Goal: Task Accomplishment & Management: Use online tool/utility

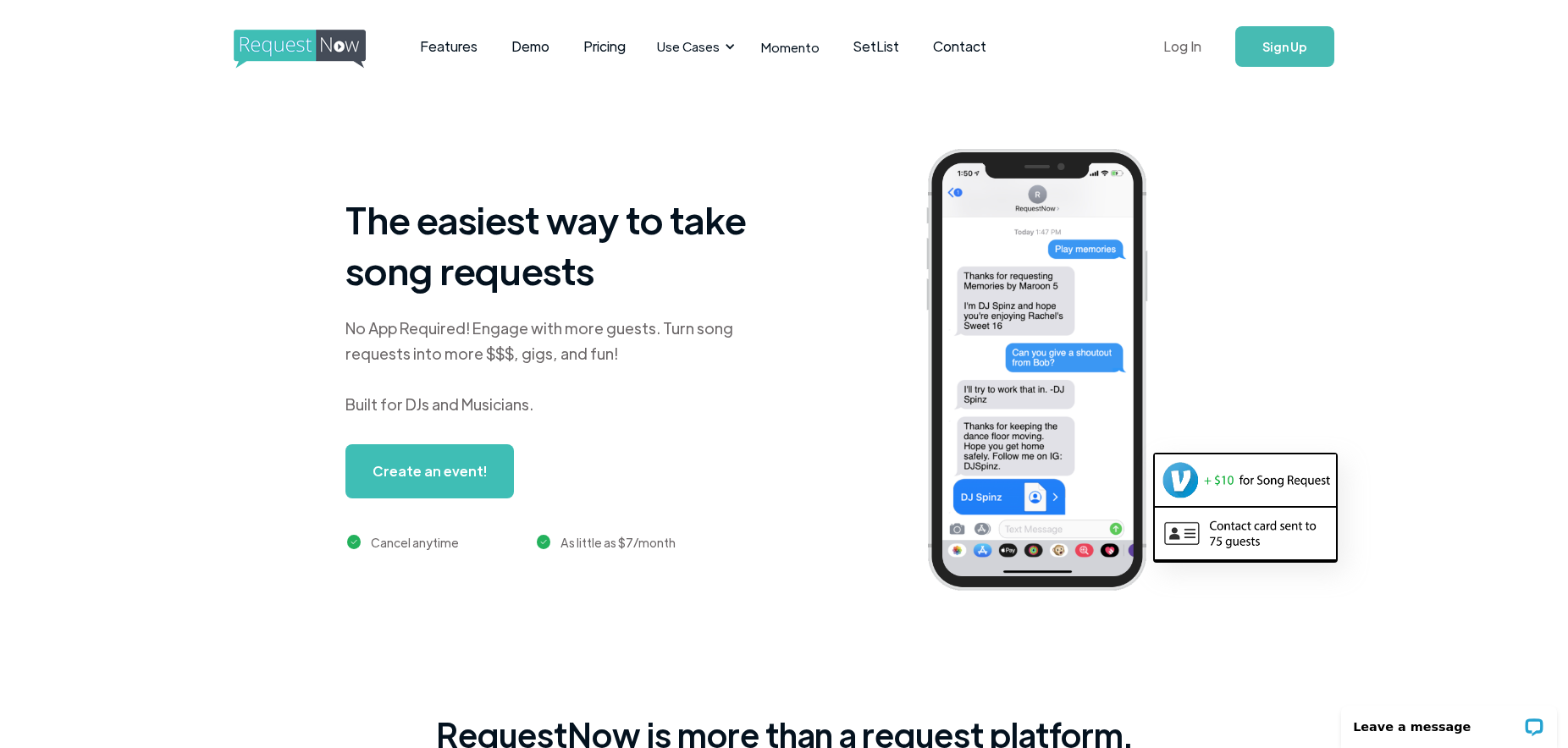
click at [1190, 44] on link "Log In" at bounding box center [1182, 47] width 72 height 60
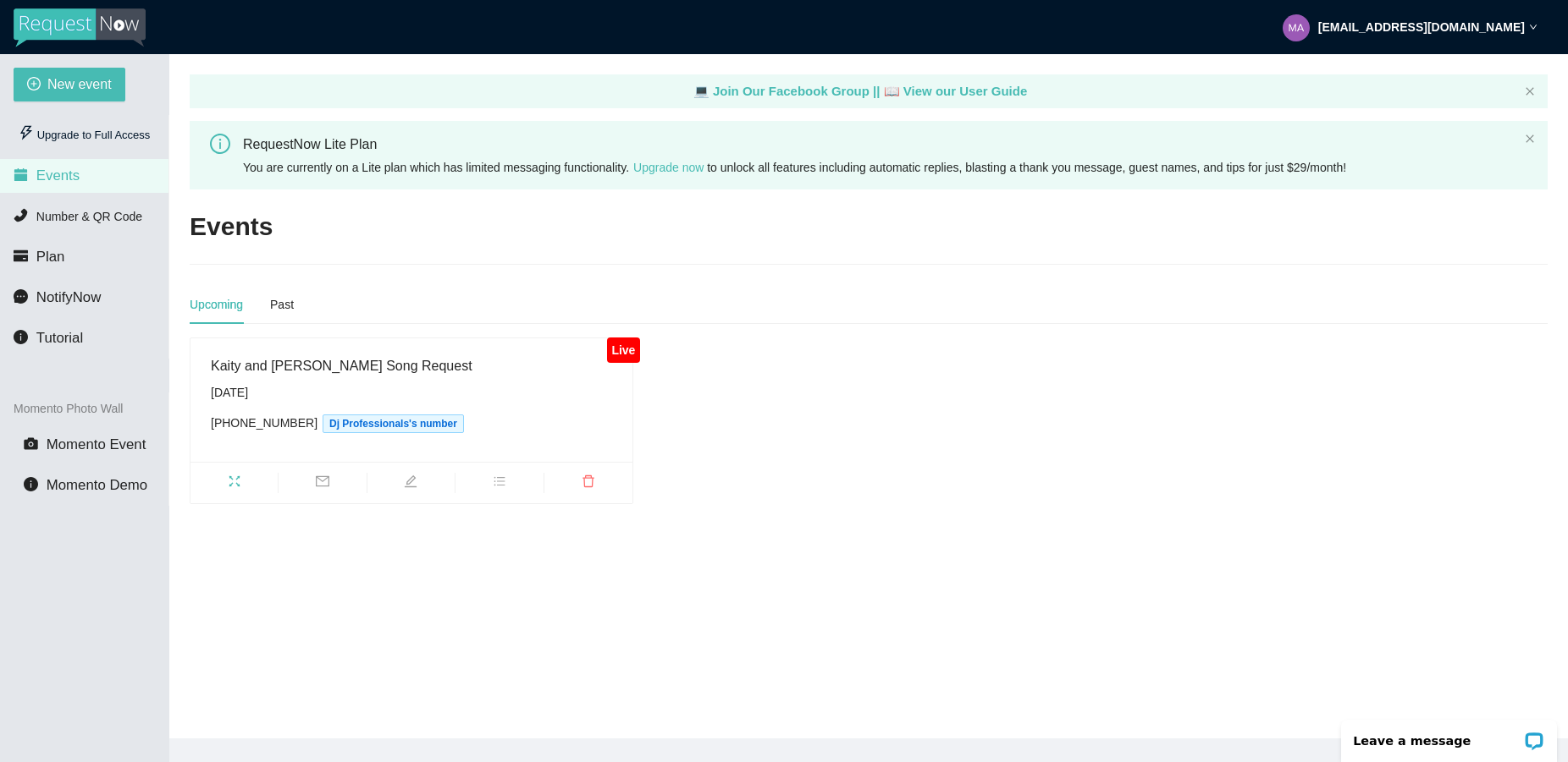
click at [236, 388] on div "Friday, September 19th" at bounding box center [411, 393] width 401 height 19
click at [122, 212] on span "Number & QR Code" at bounding box center [89, 216] width 106 height 14
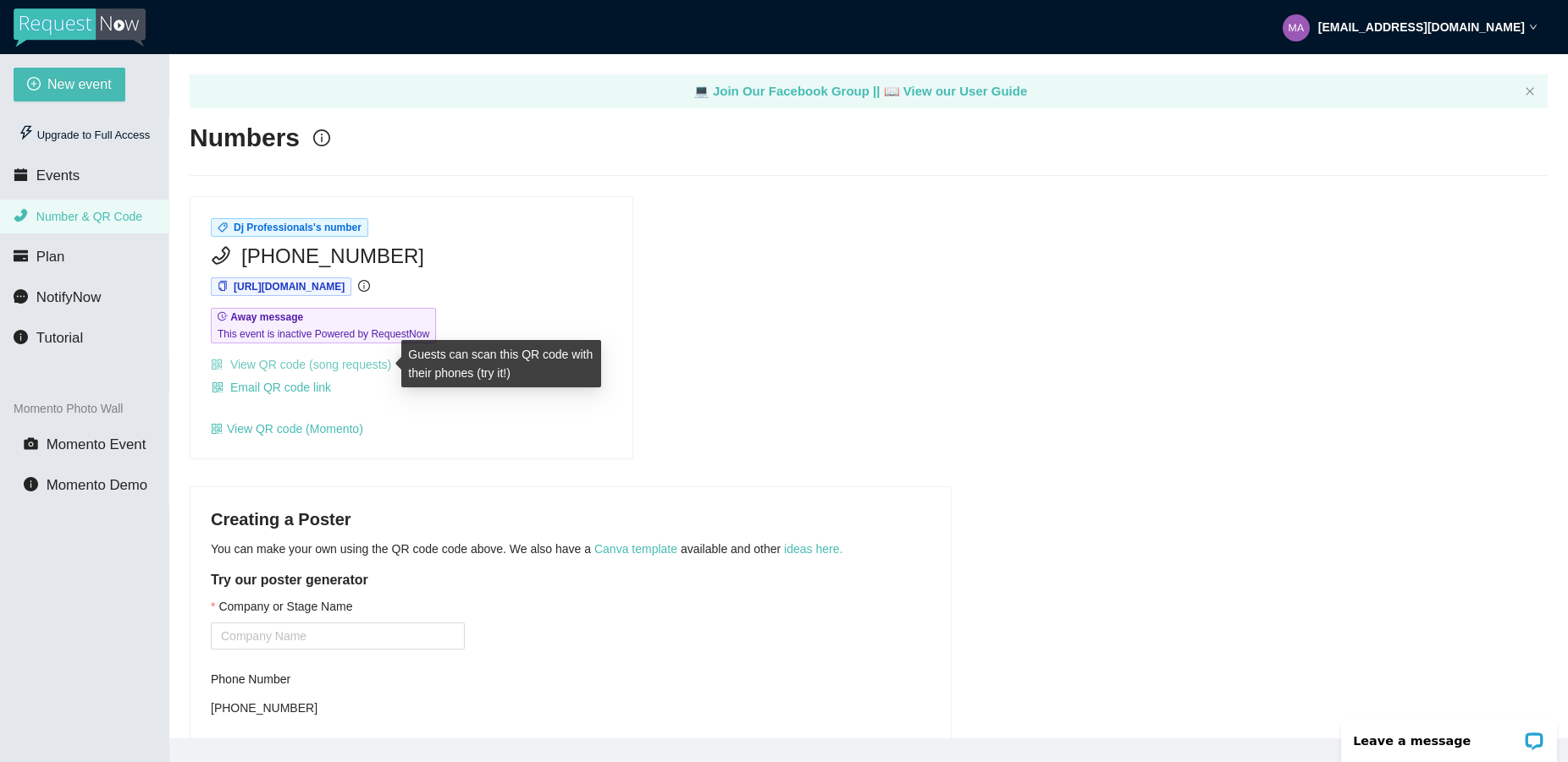
click at [293, 369] on link "View QR code (song requests)" at bounding box center [301, 364] width 181 height 14
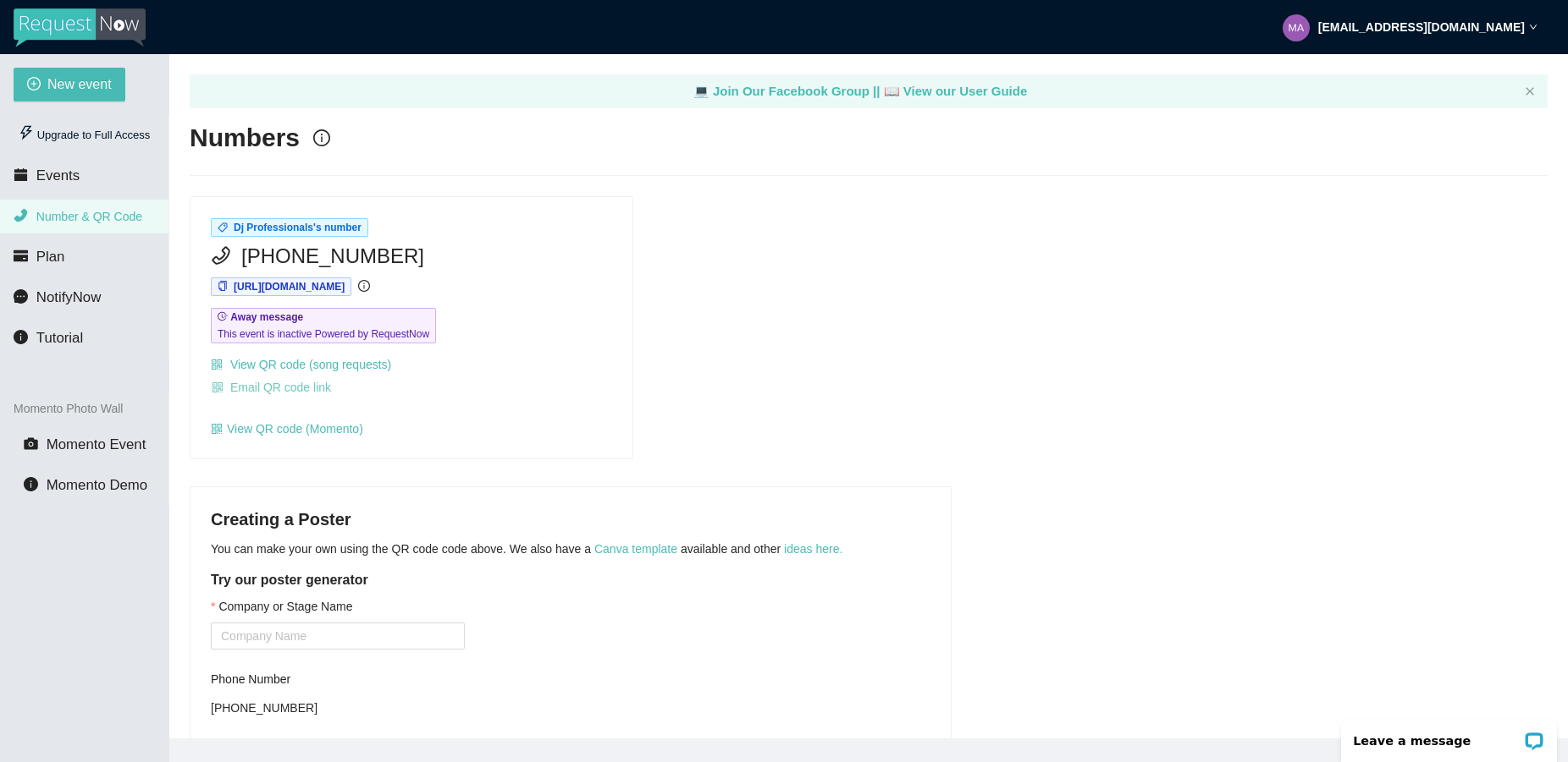
click at [273, 386] on span "Email QR code link" at bounding box center [281, 387] width 101 height 19
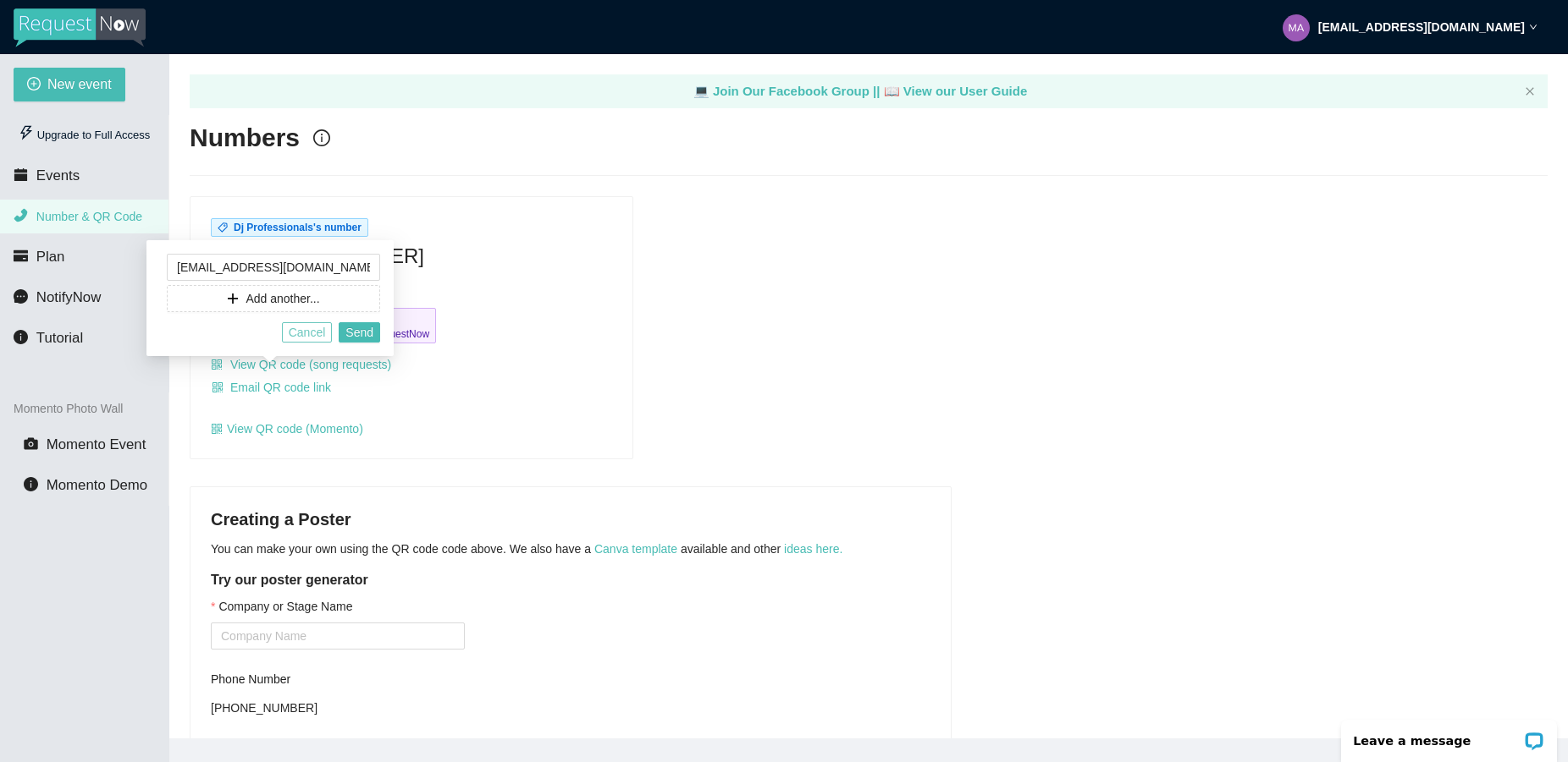
click at [306, 333] on span "Cancel" at bounding box center [307, 332] width 37 height 19
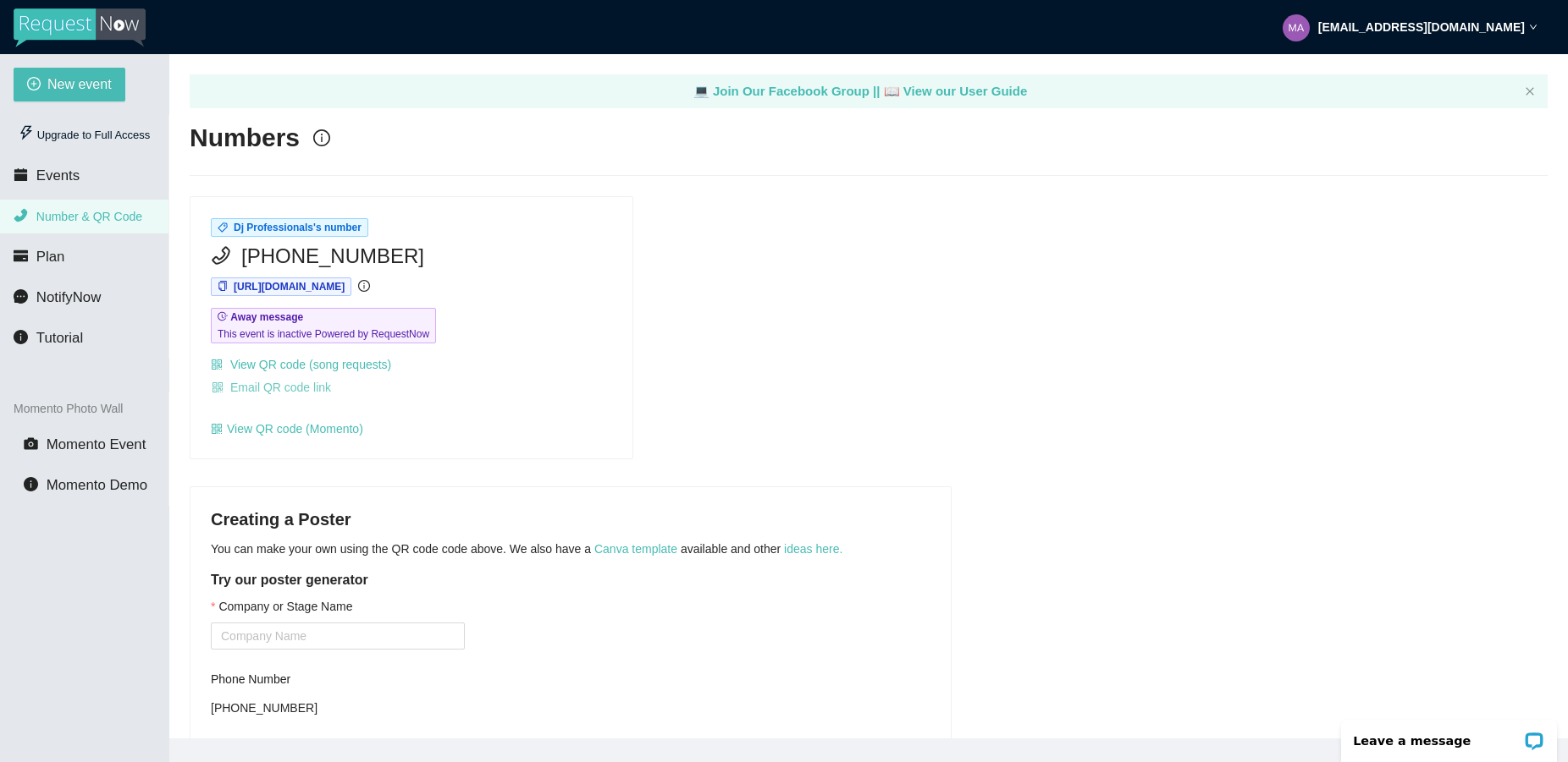
click at [320, 388] on span "Email QR code link" at bounding box center [281, 387] width 101 height 19
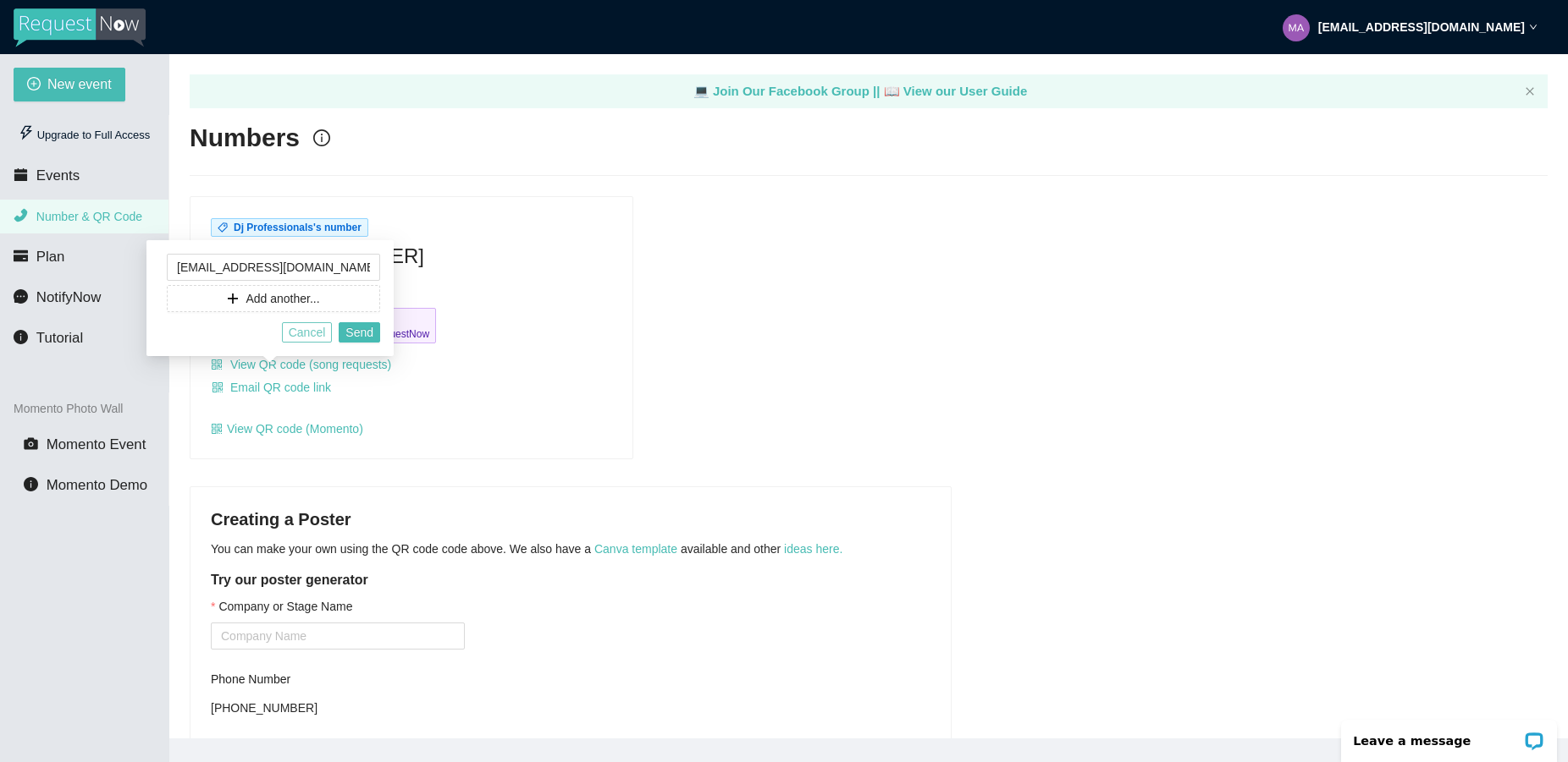
click at [315, 333] on span "Cancel" at bounding box center [307, 332] width 37 height 19
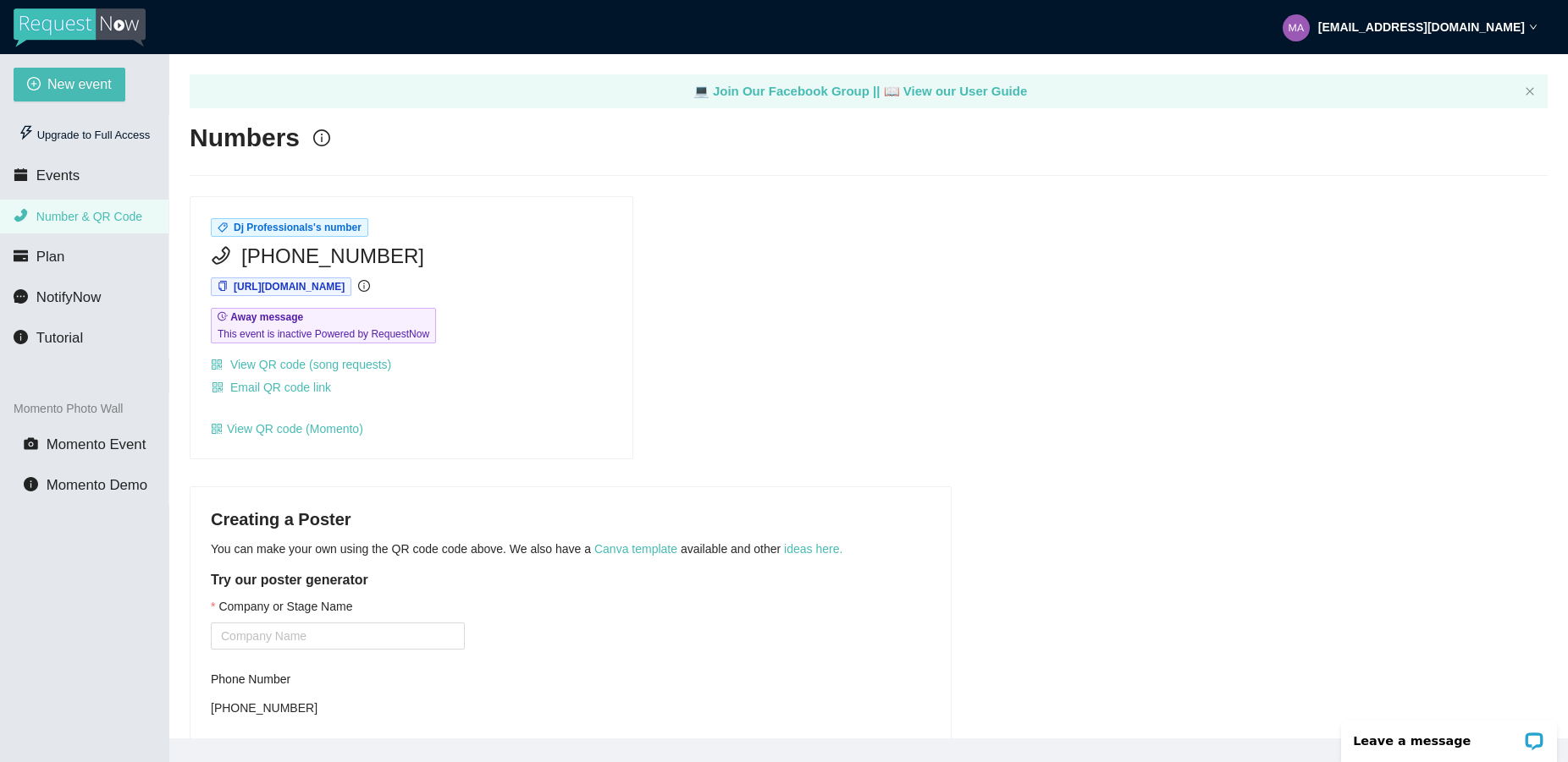
click at [814, 425] on div "Dj Professionals's number (920) 306-2743 https://app.requestnow.io/wemdwvr/next…" at bounding box center [868, 327] width 1371 height 263
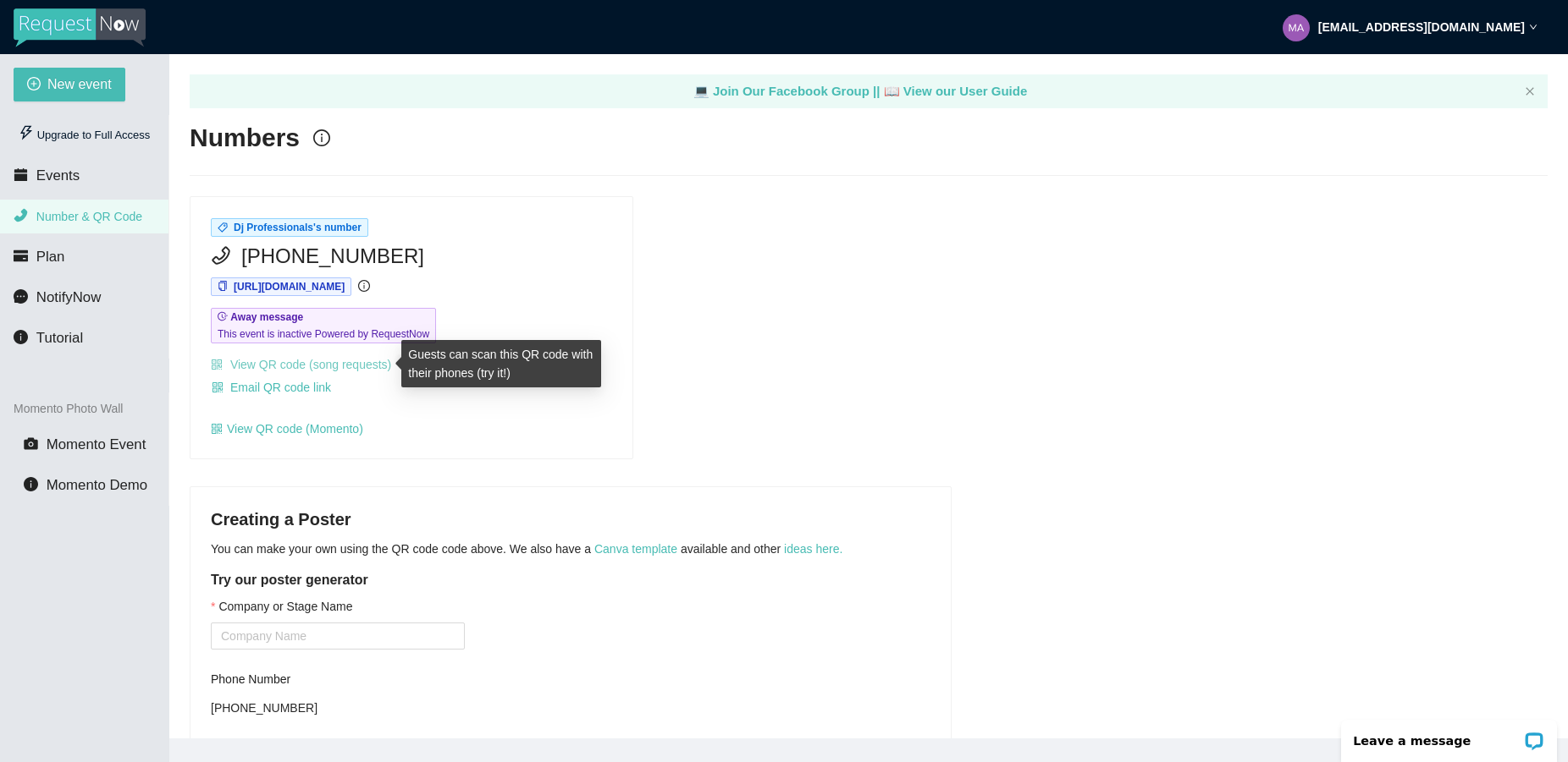
click at [336, 363] on link "View QR code (song requests)" at bounding box center [301, 364] width 181 height 14
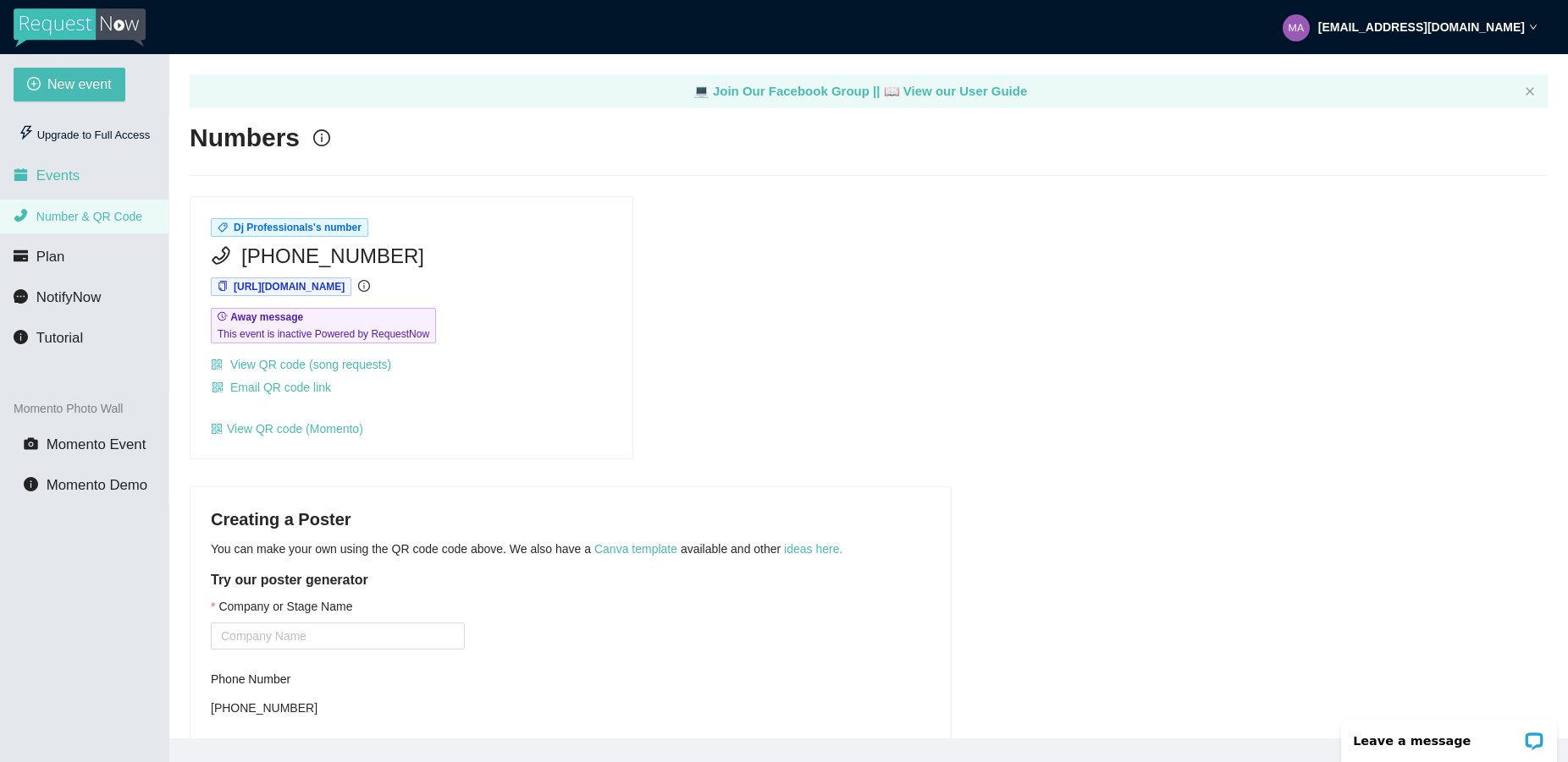
click at [53, 174] on span "Events" at bounding box center [58, 176] width 43 height 16
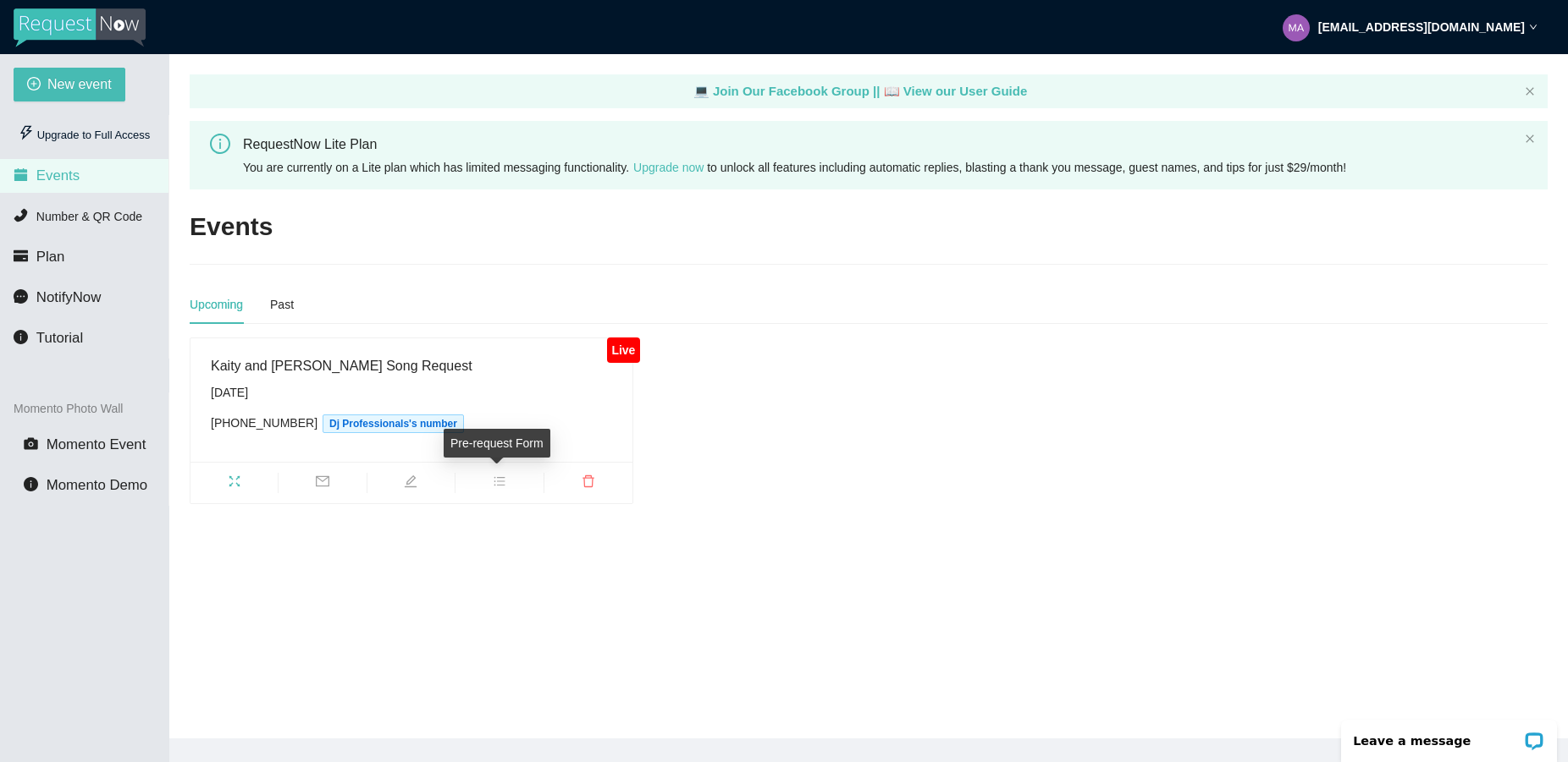
click at [503, 485] on span "bars" at bounding box center [499, 484] width 88 height 19
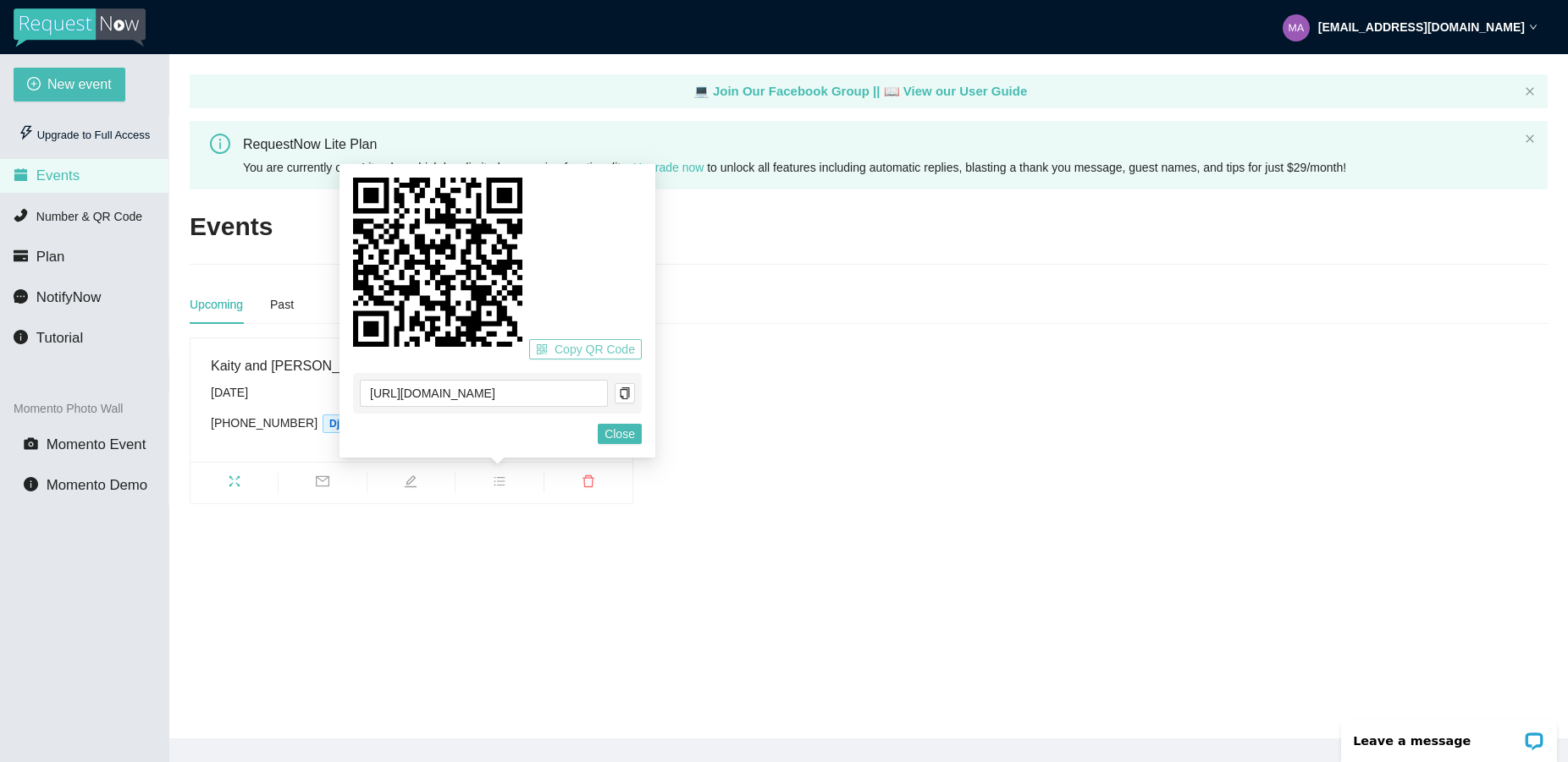
click at [604, 343] on span "Copy QR Code" at bounding box center [594, 349] width 80 height 19
click at [611, 246] on div "Copy QR Code" at bounding box center [498, 268] width 289 height 181
click at [579, 344] on span "Copy QR Code" at bounding box center [594, 349] width 80 height 19
click at [628, 435] on span "Close" at bounding box center [620, 433] width 31 height 19
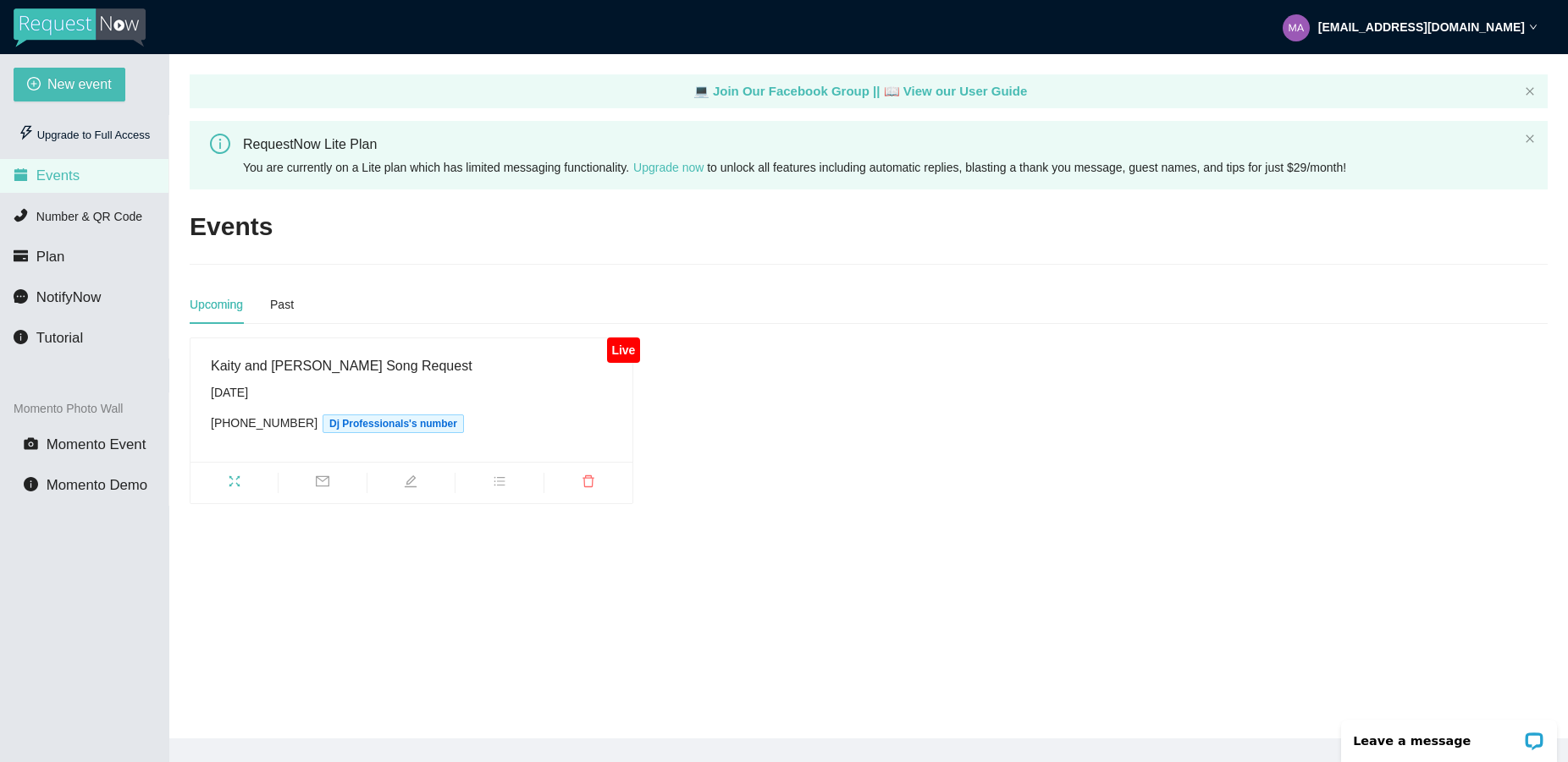
click at [517, 370] on div "Kaity and Mathew's Song Request" at bounding box center [411, 366] width 401 height 21
click at [225, 483] on span "fullscreen" at bounding box center [234, 484] width 88 height 19
